Goal: Navigation & Orientation: Find specific page/section

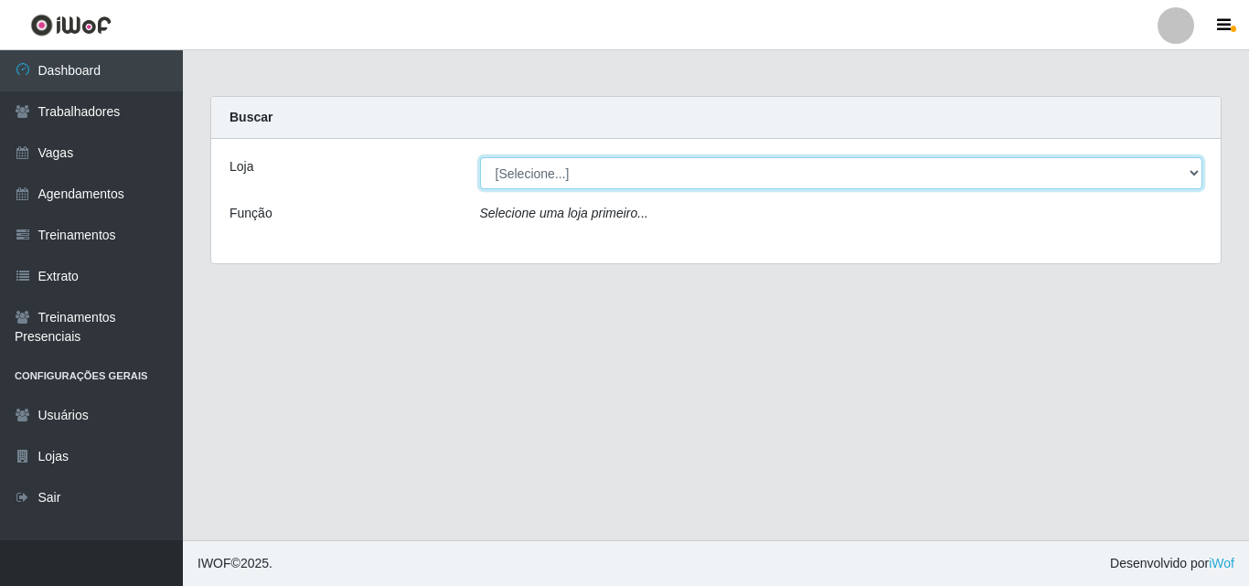
click at [583, 161] on select "[Selecione...] O Cestão - Geisel" at bounding box center [841, 173] width 723 height 32
select select "224"
click at [480, 157] on select "[Selecione...] O Cestão - Geisel" at bounding box center [841, 173] width 723 height 32
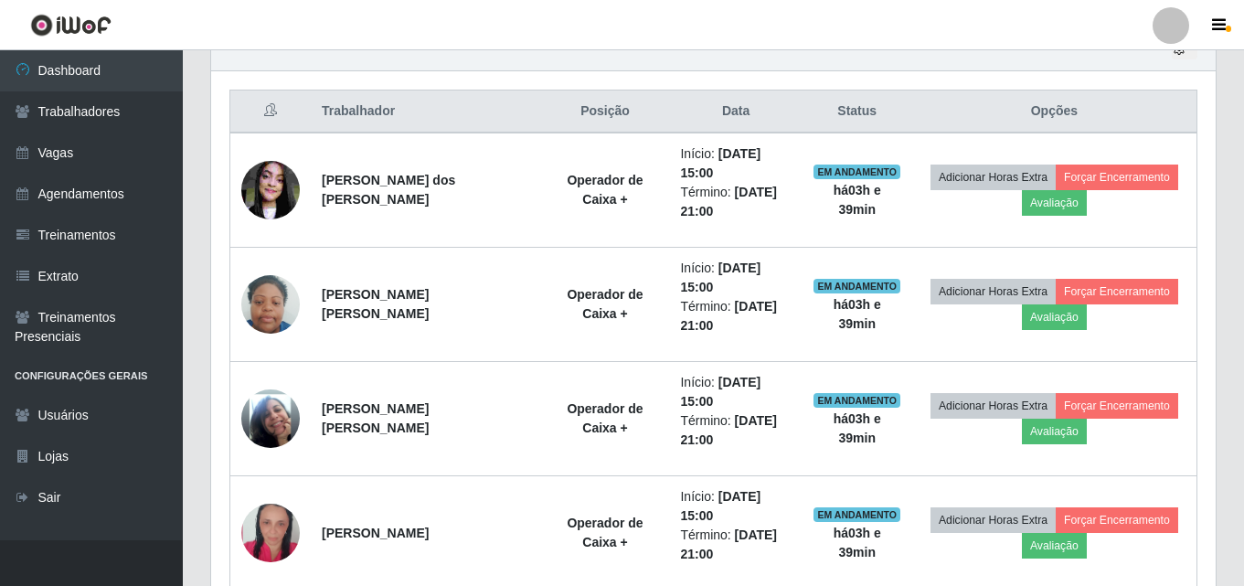
scroll to position [683, 0]
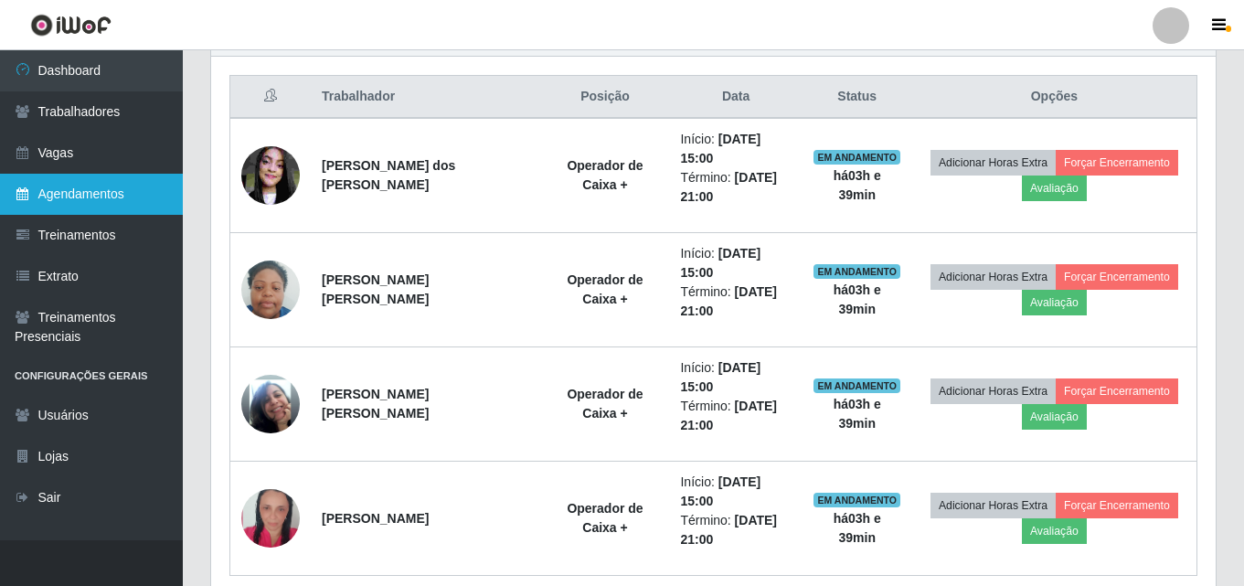
click at [93, 207] on link "Agendamentos" at bounding box center [91, 194] width 183 height 41
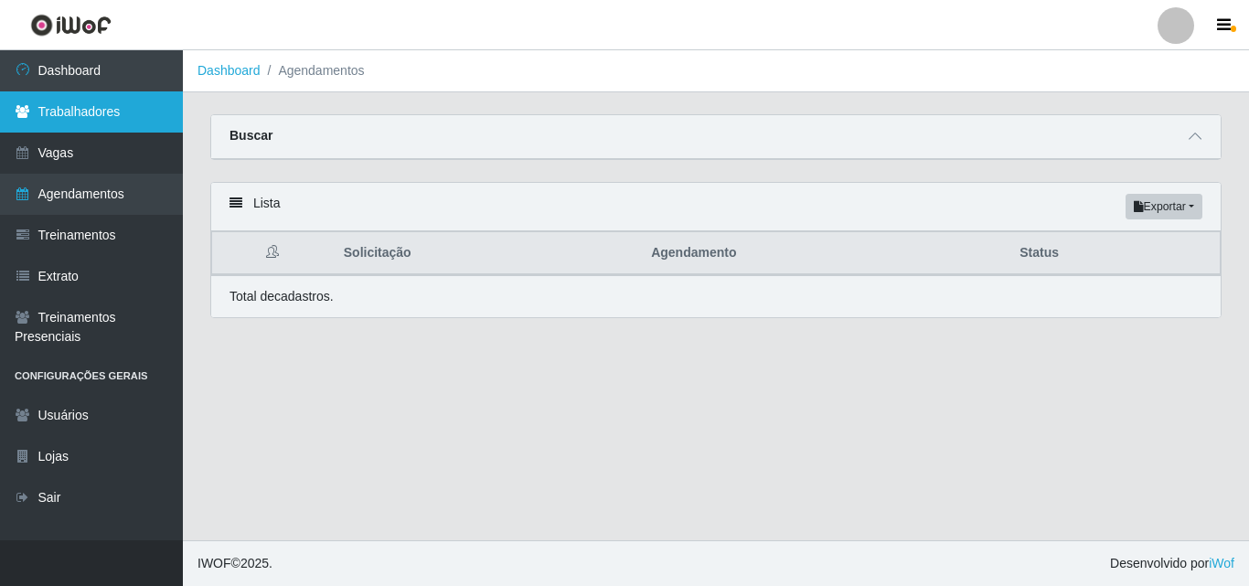
click at [87, 112] on link "Trabalhadores" at bounding box center [91, 111] width 183 height 41
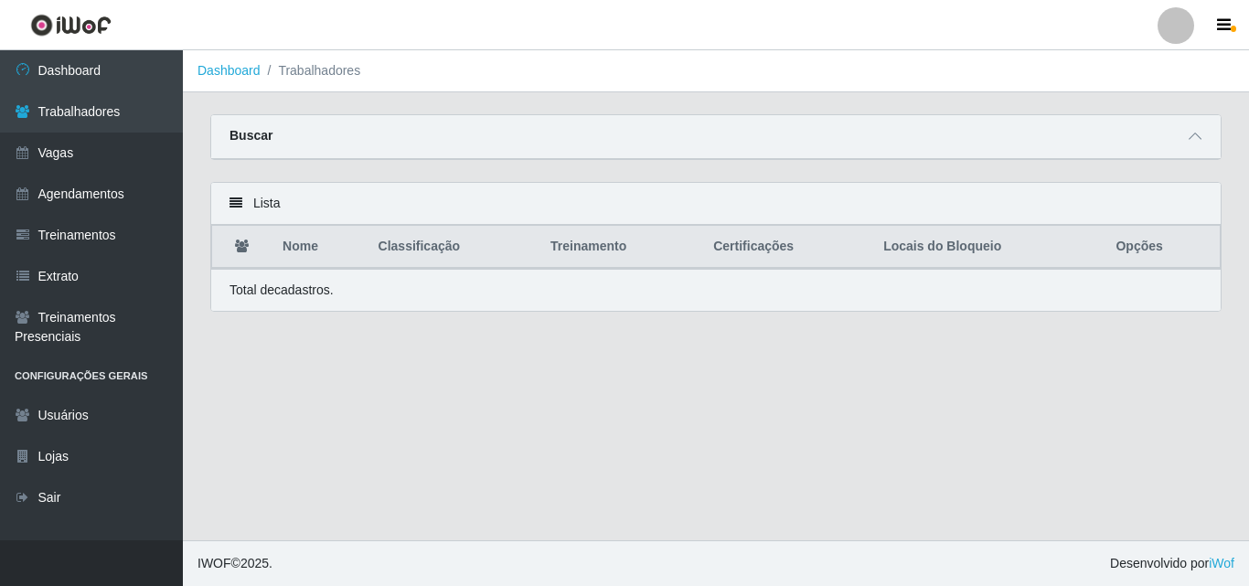
click at [494, 295] on div "Total de cadastros." at bounding box center [715, 290] width 973 height 19
click at [125, 199] on link "Agendamentos" at bounding box center [91, 194] width 183 height 41
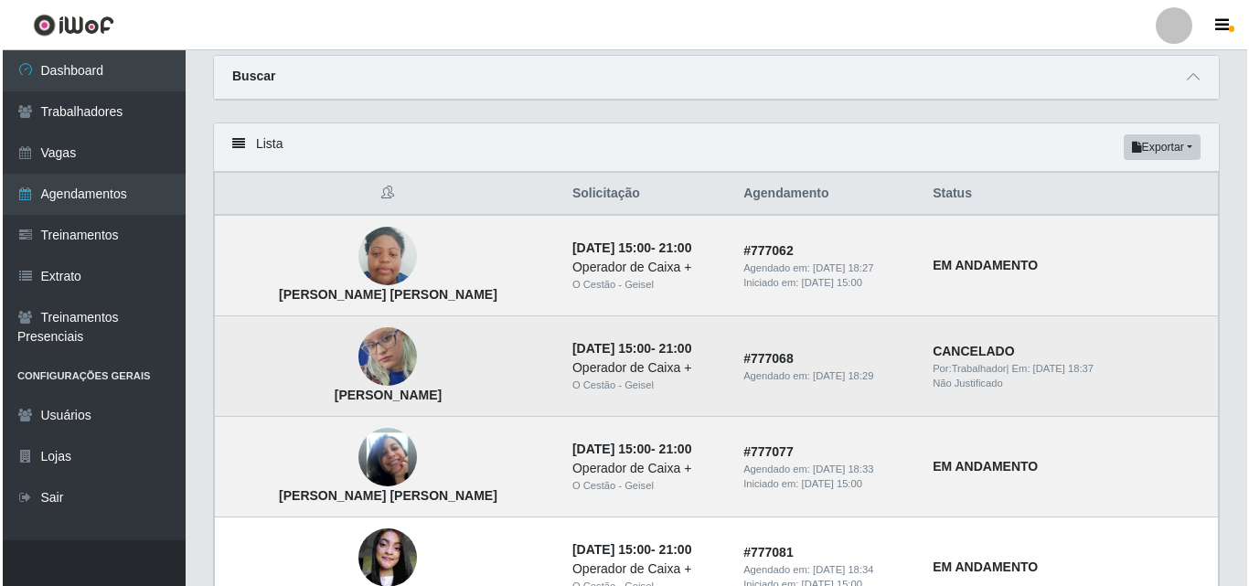
scroll to position [91, 0]
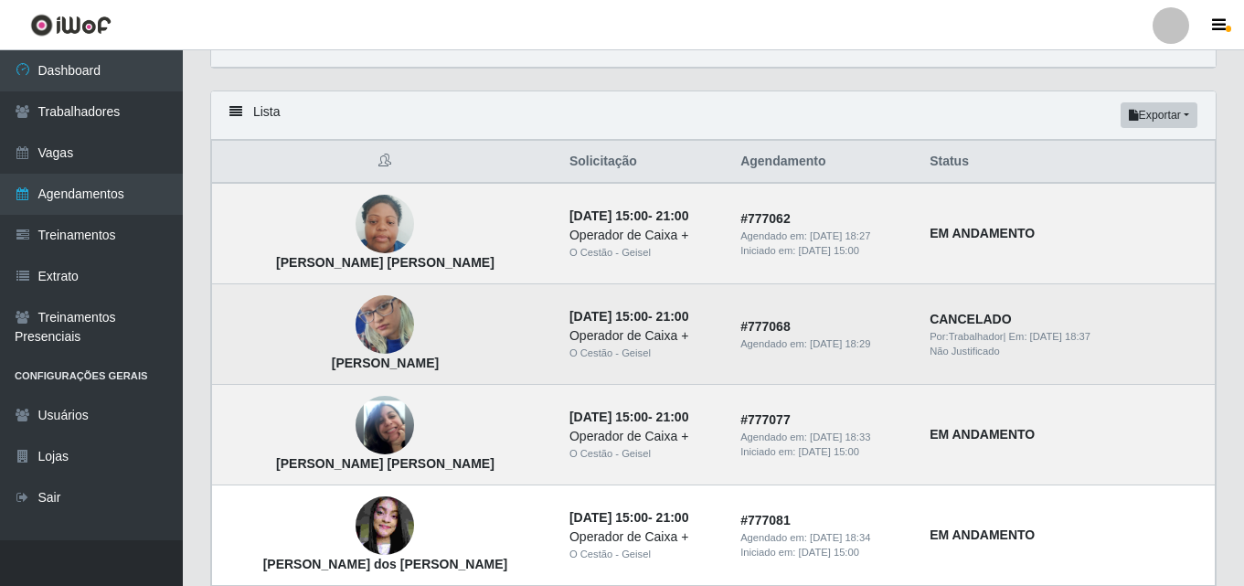
click at [356, 322] on img at bounding box center [385, 324] width 58 height 126
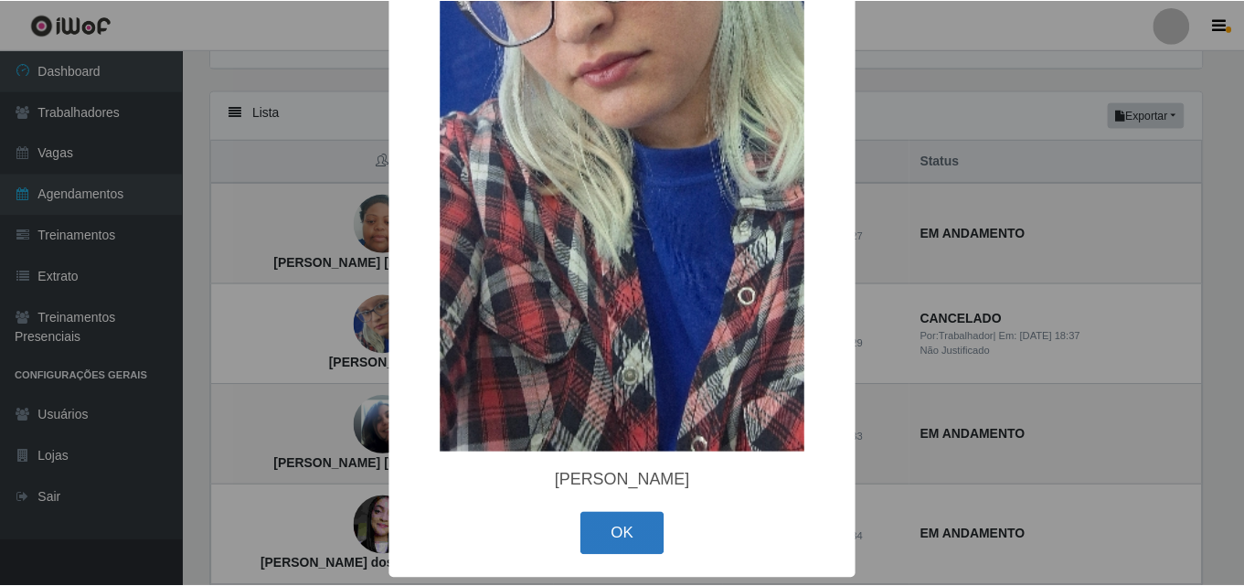
scroll to position [295, 0]
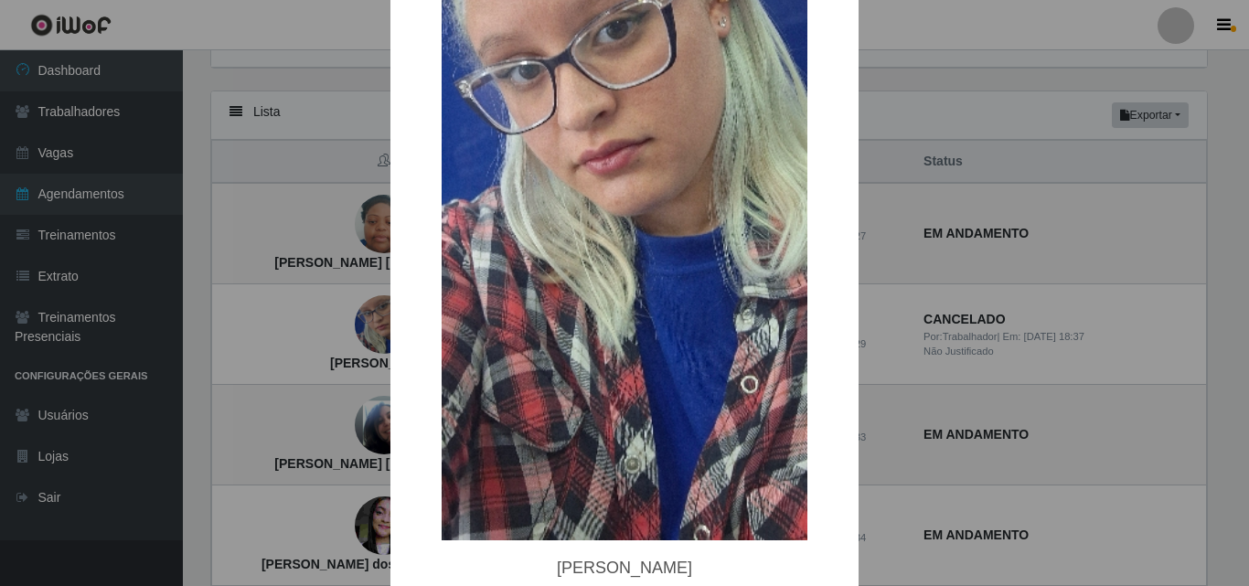
click at [266, 336] on div "× [PERSON_NAME] OK Cancel" at bounding box center [624, 293] width 1249 height 586
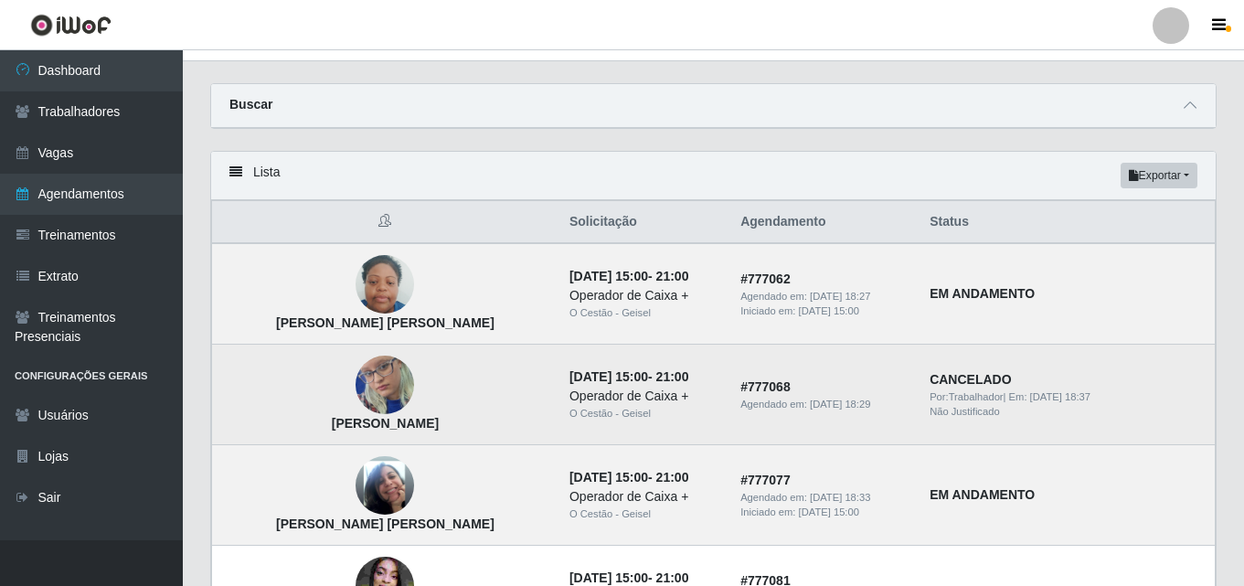
scroll to position [0, 0]
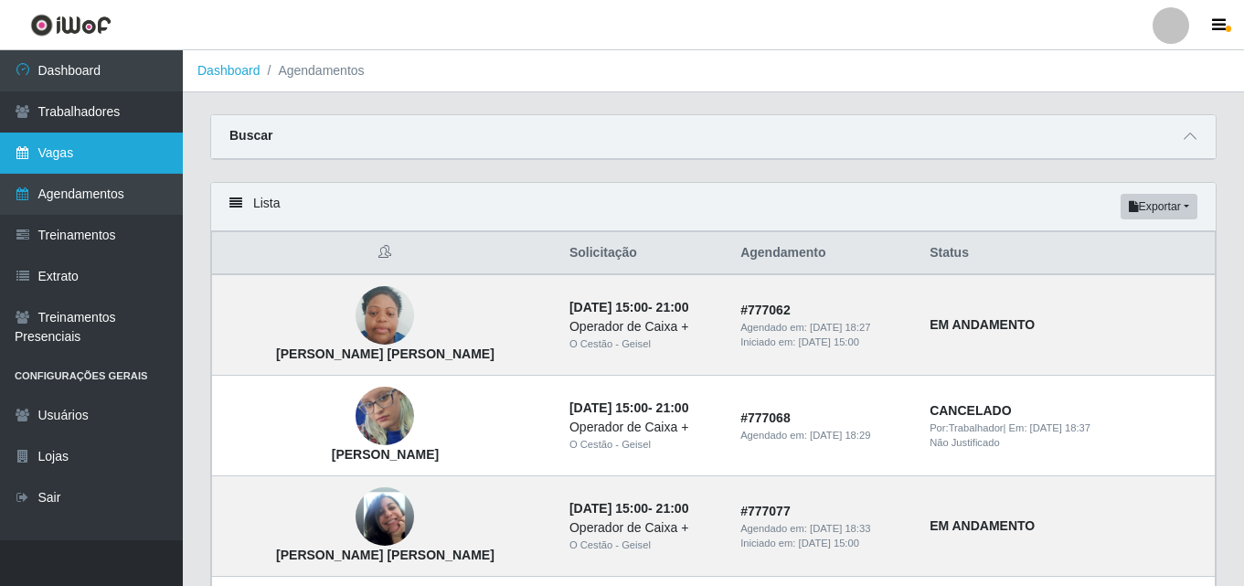
click at [65, 154] on link "Vagas" at bounding box center [91, 153] width 183 height 41
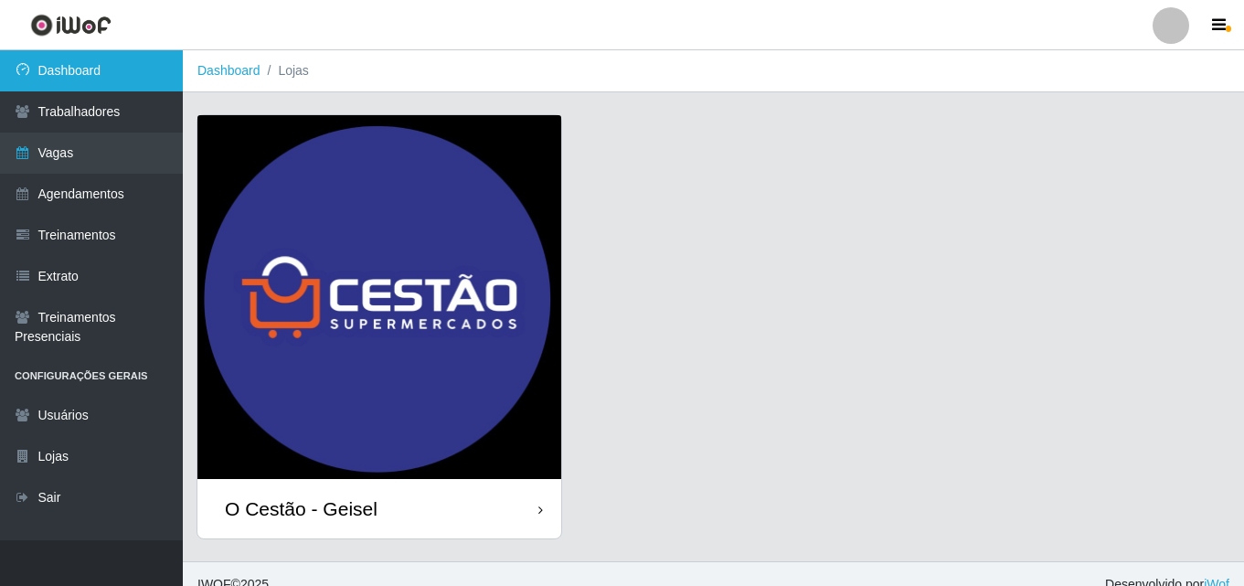
click at [85, 75] on link "Dashboard" at bounding box center [91, 70] width 183 height 41
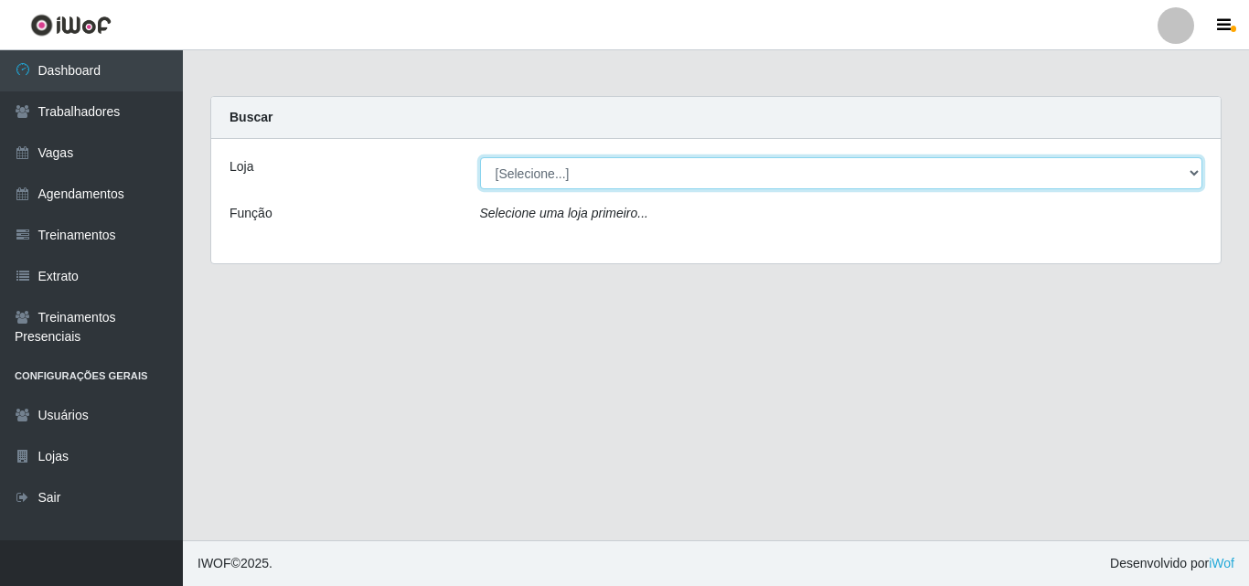
click at [541, 175] on select "[Selecione...] O Cestão - Geisel" at bounding box center [841, 173] width 723 height 32
select select "224"
click at [480, 157] on select "[Selecione...] O Cestão - Geisel" at bounding box center [841, 173] width 723 height 32
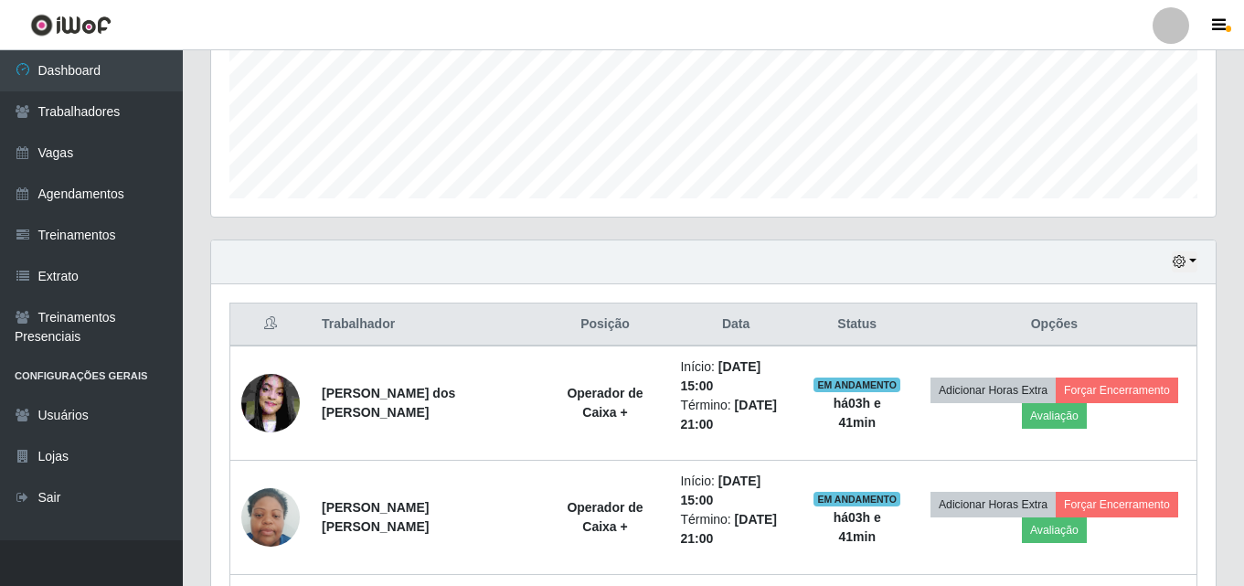
scroll to position [409, 0]
